Goal: Task Accomplishment & Management: Complete application form

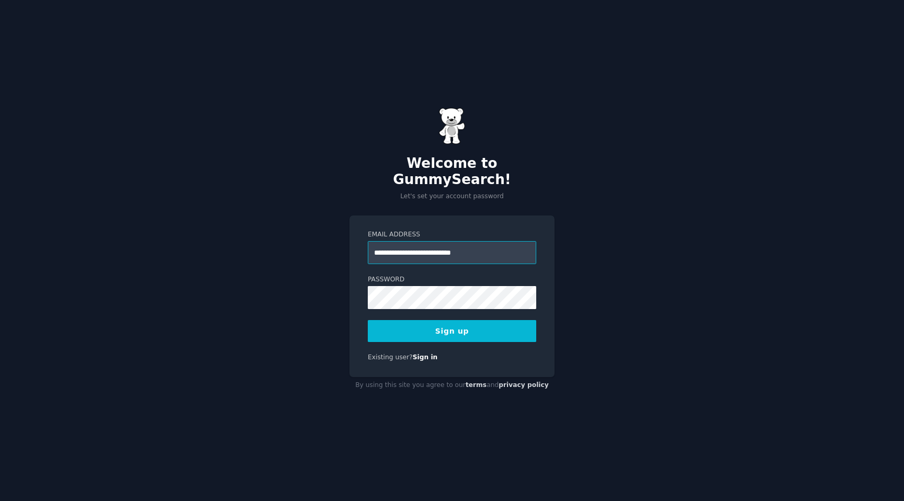
click at [510, 241] on input "**********" at bounding box center [452, 252] width 169 height 23
type input "**********"
click at [368, 320] on button "Sign up" at bounding box center [452, 331] width 169 height 22
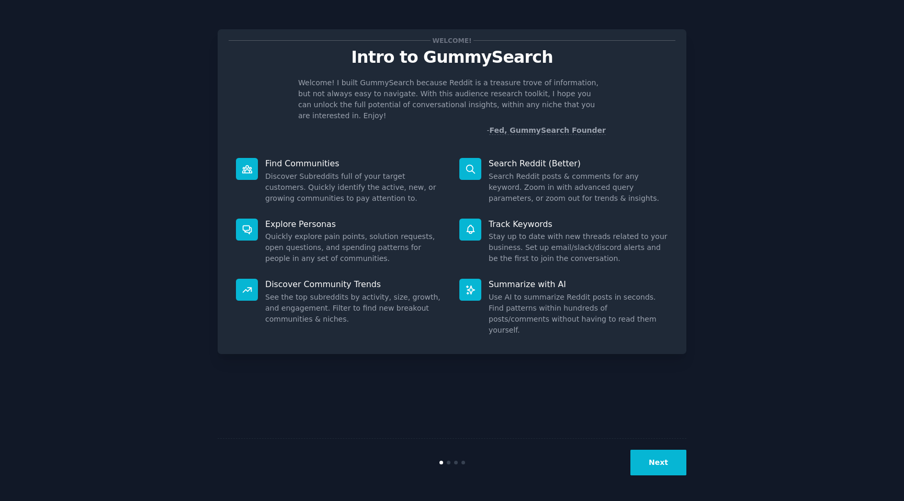
click at [667, 479] on div "Next" at bounding box center [452, 463] width 469 height 48
click at [665, 470] on button "Next" at bounding box center [659, 463] width 56 height 26
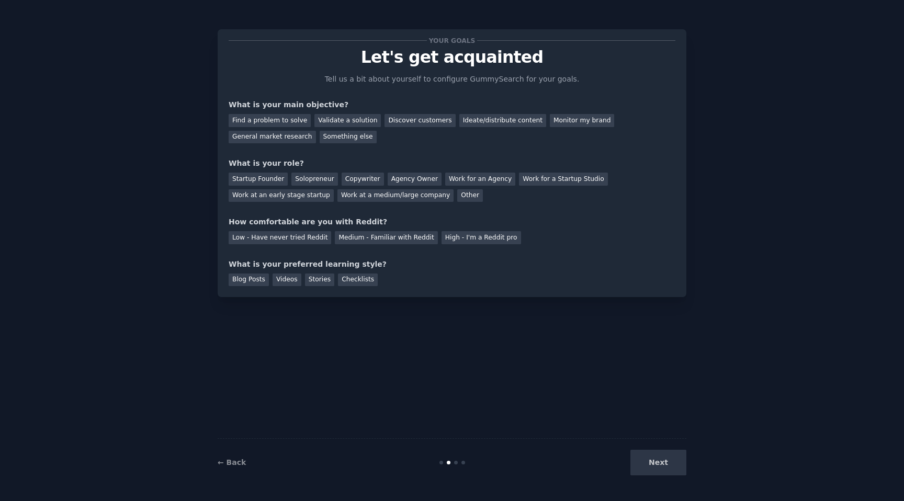
click at [665, 469] on div "Next" at bounding box center [608, 463] width 156 height 26
click at [663, 464] on div "Next" at bounding box center [608, 463] width 156 height 26
click at [678, 470] on div "Next" at bounding box center [608, 463] width 156 height 26
click at [661, 460] on div "Next" at bounding box center [608, 463] width 156 height 26
click at [513, 87] on div "Your goals Let's get acquainted Tell us a bit about yourself to configure Gummy…" at bounding box center [452, 163] width 447 height 246
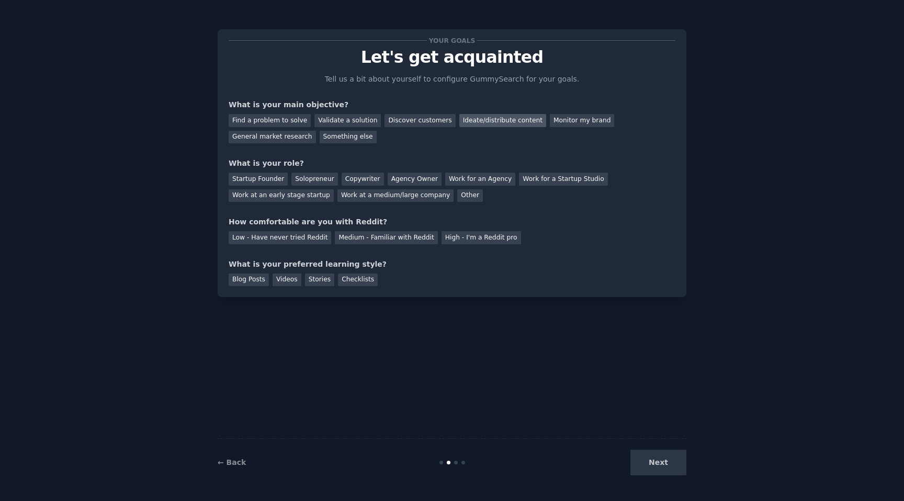
click at [519, 121] on div "Ideate/distribute content" at bounding box center [503, 120] width 87 height 13
click at [484, 175] on div "Work for an Agency" at bounding box center [480, 179] width 70 height 13
click at [389, 237] on div "Medium - Familiar with Reddit" at bounding box center [386, 237] width 103 height 13
click at [284, 281] on div "Videos" at bounding box center [287, 280] width 29 height 13
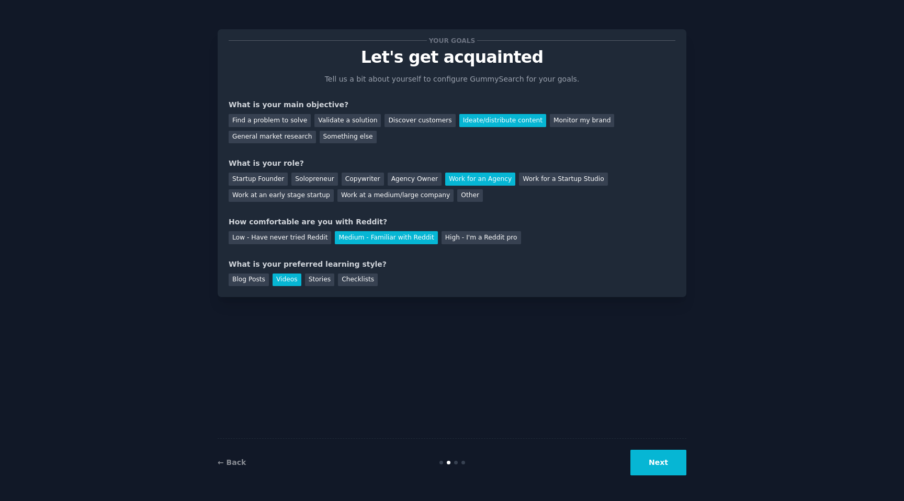
click at [676, 462] on button "Next" at bounding box center [659, 463] width 56 height 26
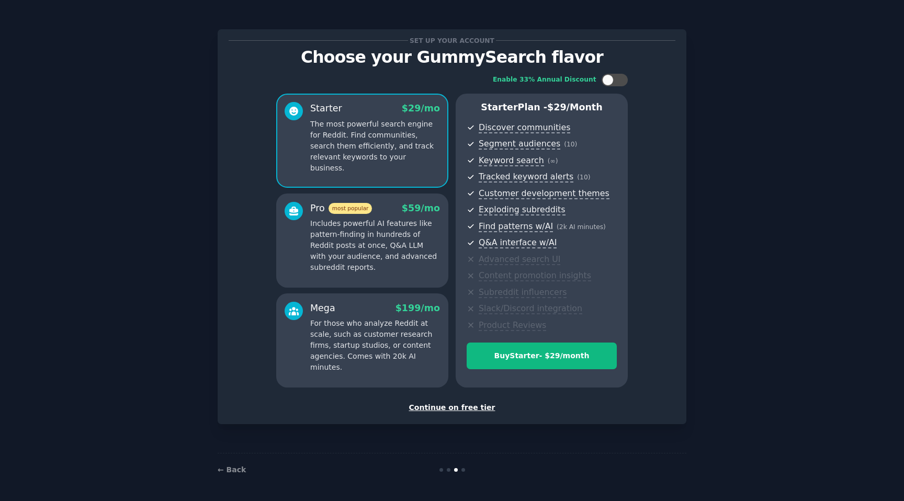
click at [456, 409] on div "Continue on free tier" at bounding box center [452, 408] width 447 height 11
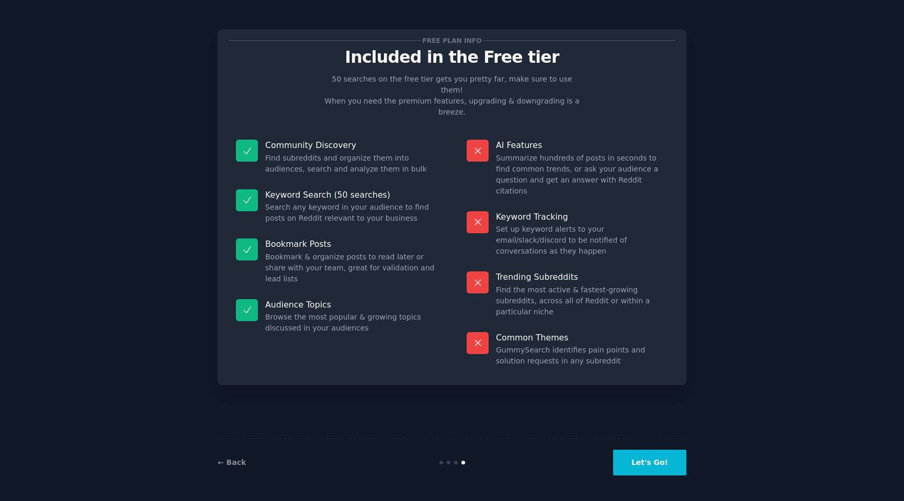
click at [654, 470] on button "Let's Go!" at bounding box center [649, 463] width 73 height 26
